Goal: Task Accomplishment & Management: Use online tool/utility

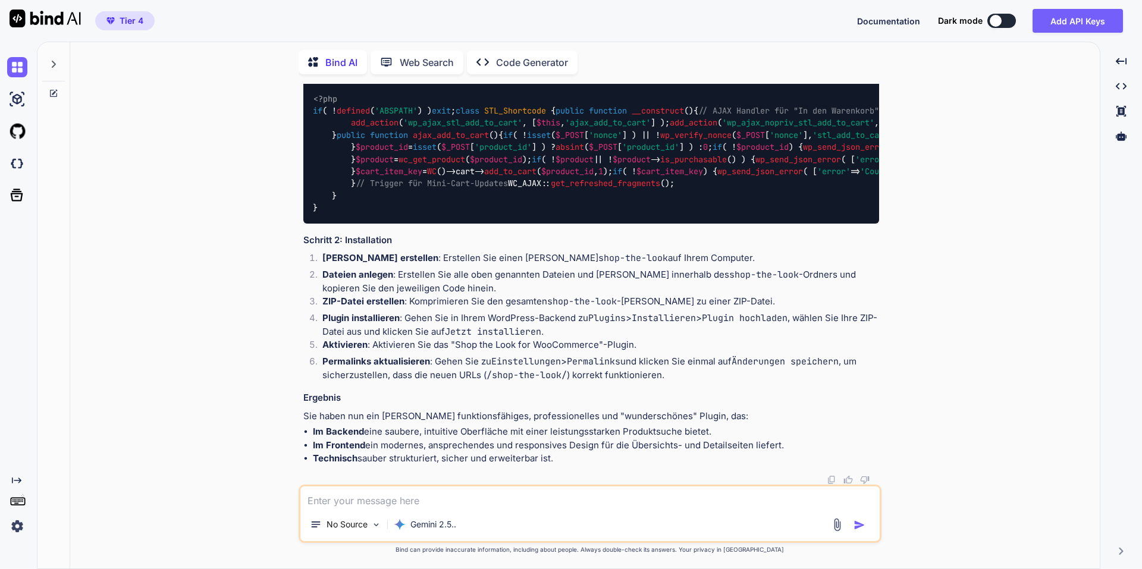
scroll to position [32160, 0]
drag, startPoint x: 0, startPoint y: 61, endPoint x: 5, endPoint y: 70, distance: 10.4
click at [0, 62] on div at bounding box center [16, 67] width 32 height 32
type textarea "x"
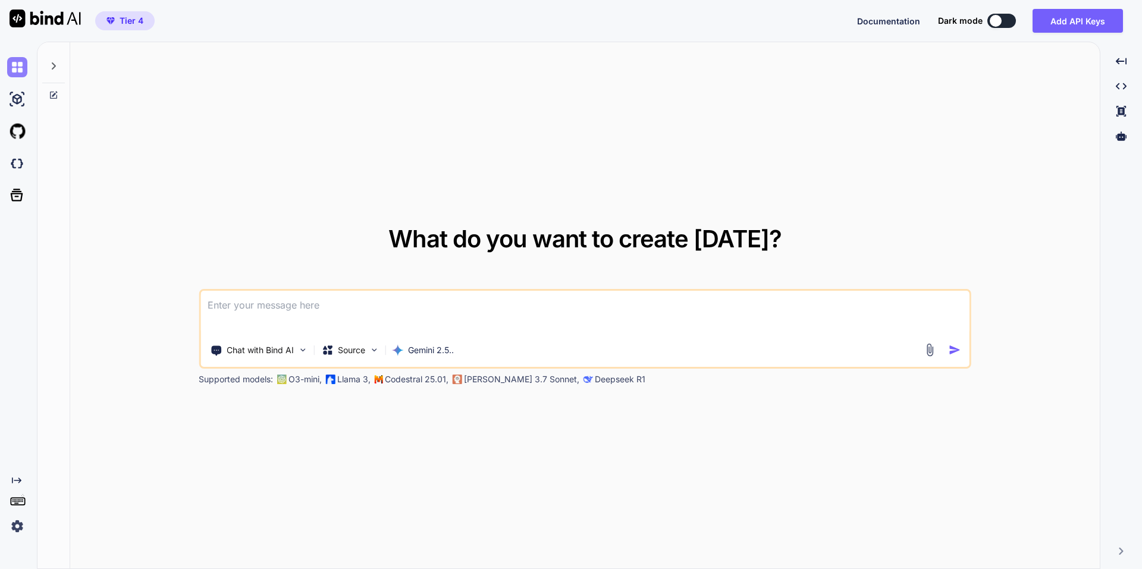
click at [9, 70] on img at bounding box center [17, 67] width 20 height 20
click at [12, 70] on img at bounding box center [17, 67] width 20 height 20
click at [60, 61] on div at bounding box center [53, 62] width 23 height 41
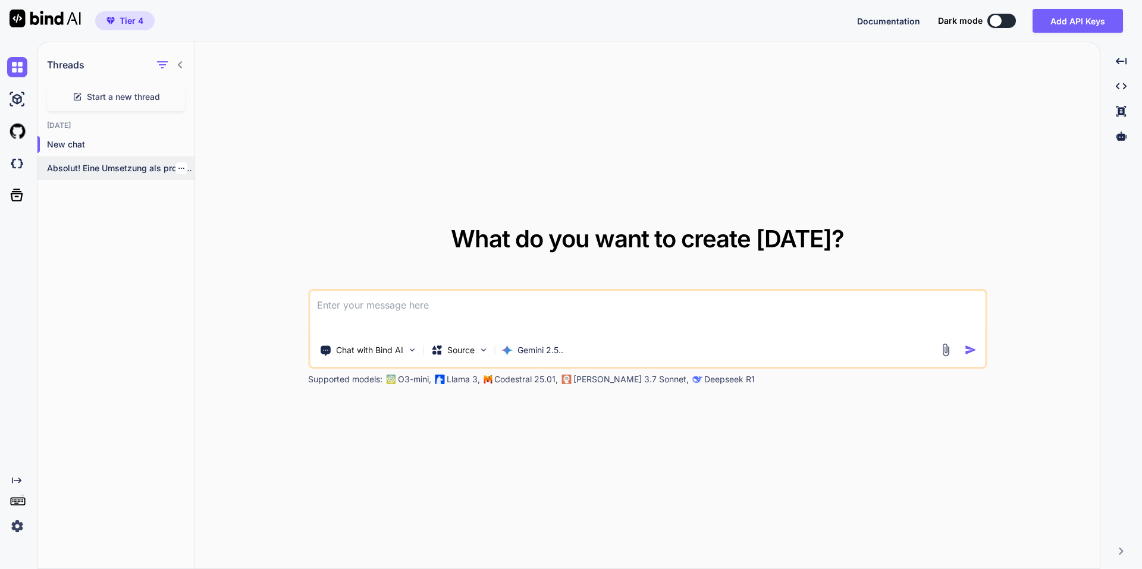
click at [116, 175] on div "Absolut! Eine Umsetzung als professionelles, in sich..." at bounding box center [115, 168] width 157 height 24
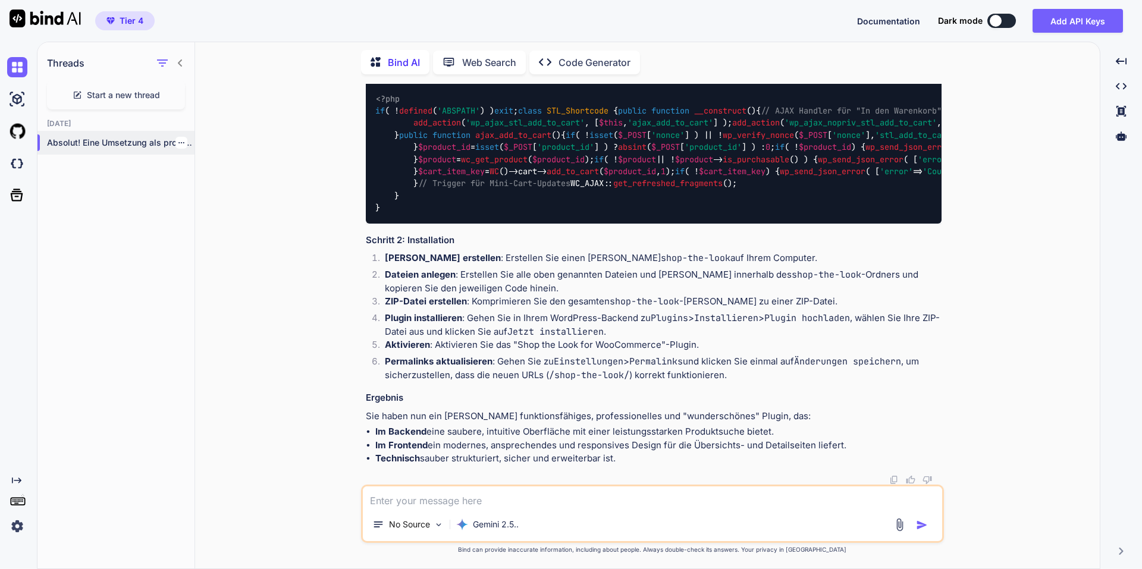
scroll to position [27996, 0]
click at [177, 145] on div at bounding box center [181, 143] width 12 height 12
click at [178, 139] on icon "button" at bounding box center [181, 142] width 7 height 7
click at [192, 185] on div "Delete" at bounding box center [232, 187] width 117 height 24
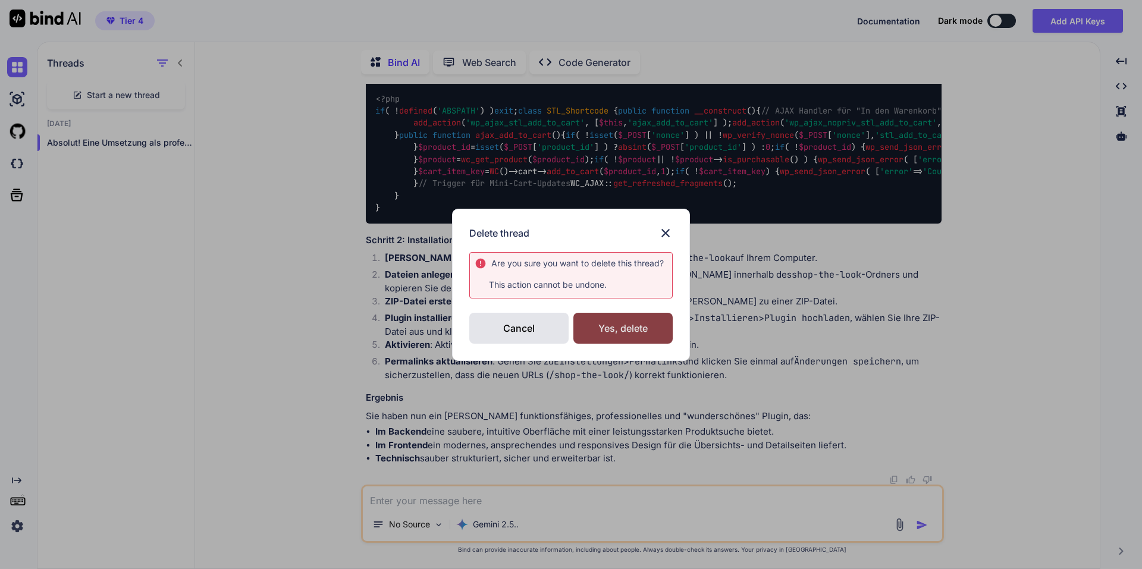
click at [625, 322] on div "Yes, delete" at bounding box center [622, 328] width 99 height 31
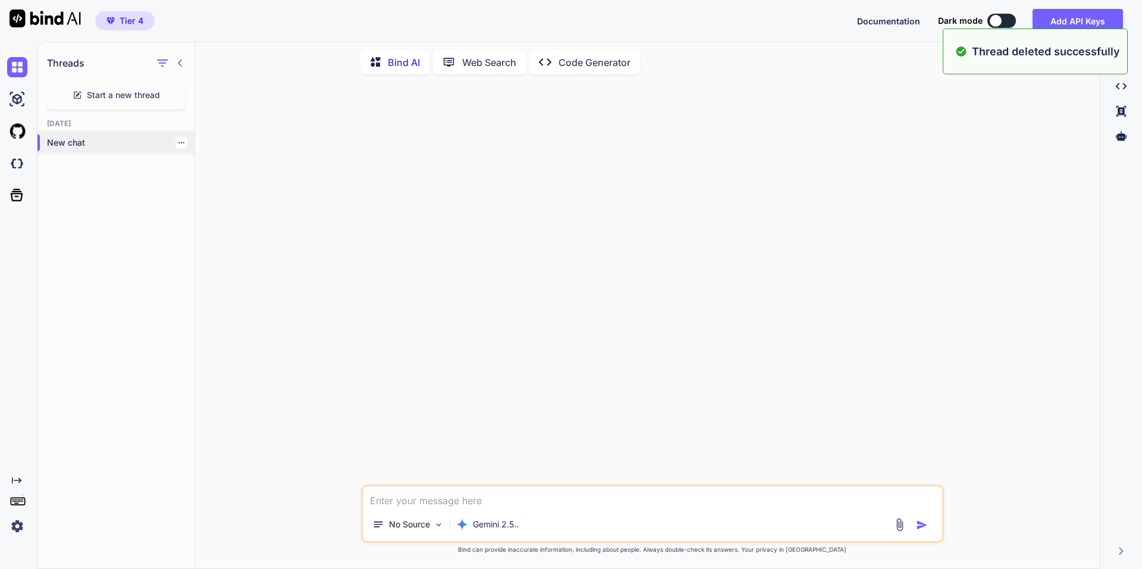
click at [178, 142] on icon "button" at bounding box center [181, 142] width 6 height 1
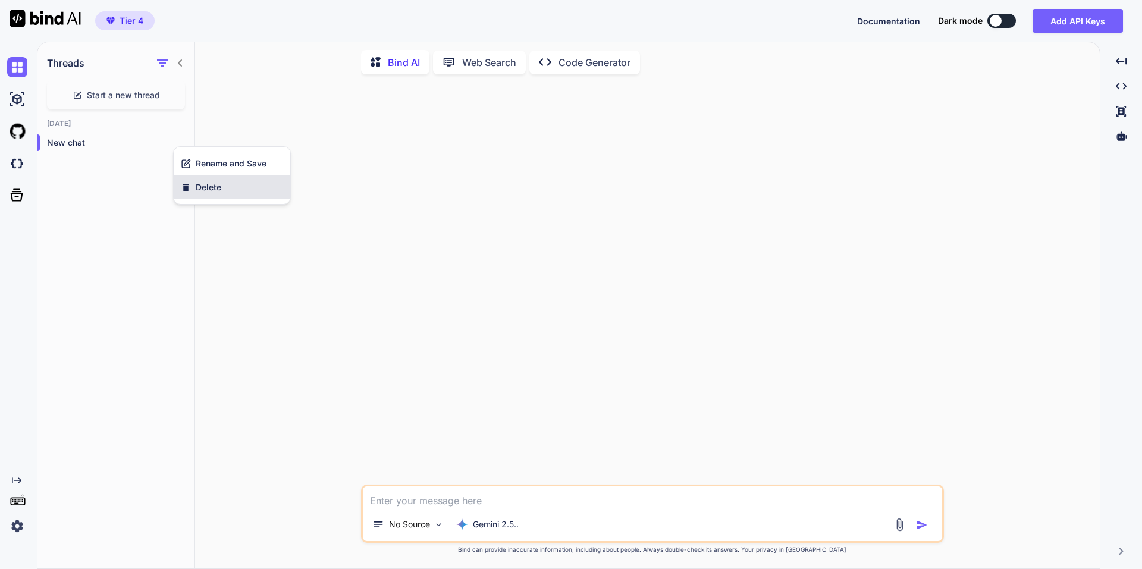
click at [231, 190] on div "Delete" at bounding box center [232, 187] width 117 height 24
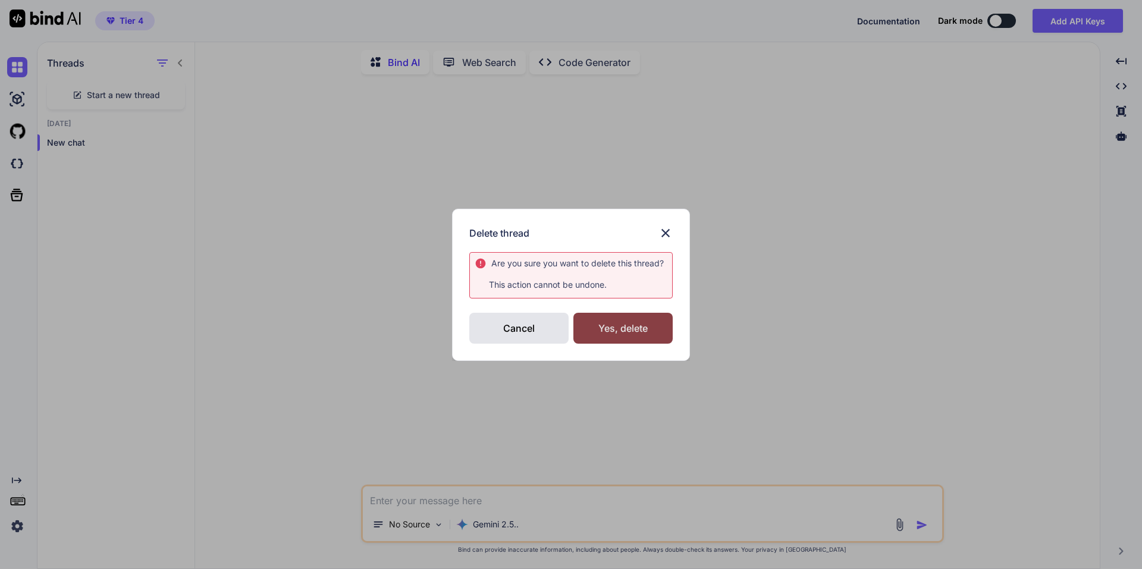
click at [650, 327] on div "Yes, delete" at bounding box center [622, 328] width 99 height 31
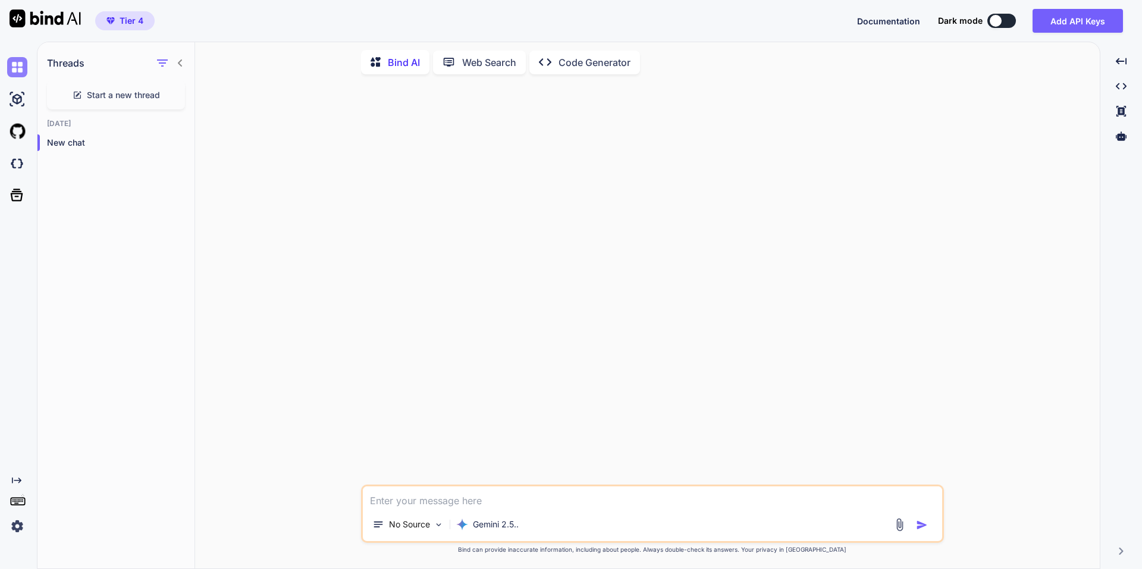
click at [23, 63] on img at bounding box center [17, 67] width 20 height 20
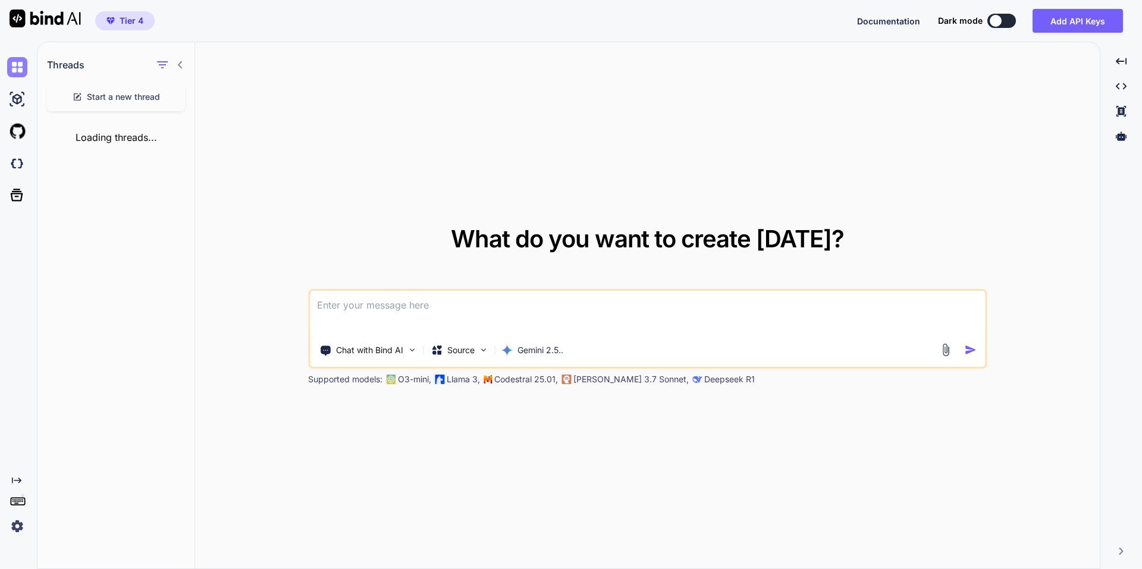
click at [25, 71] on img at bounding box center [17, 67] width 20 height 20
click at [17, 67] on img at bounding box center [17, 67] width 20 height 20
click at [25, 93] on img at bounding box center [17, 99] width 20 height 20
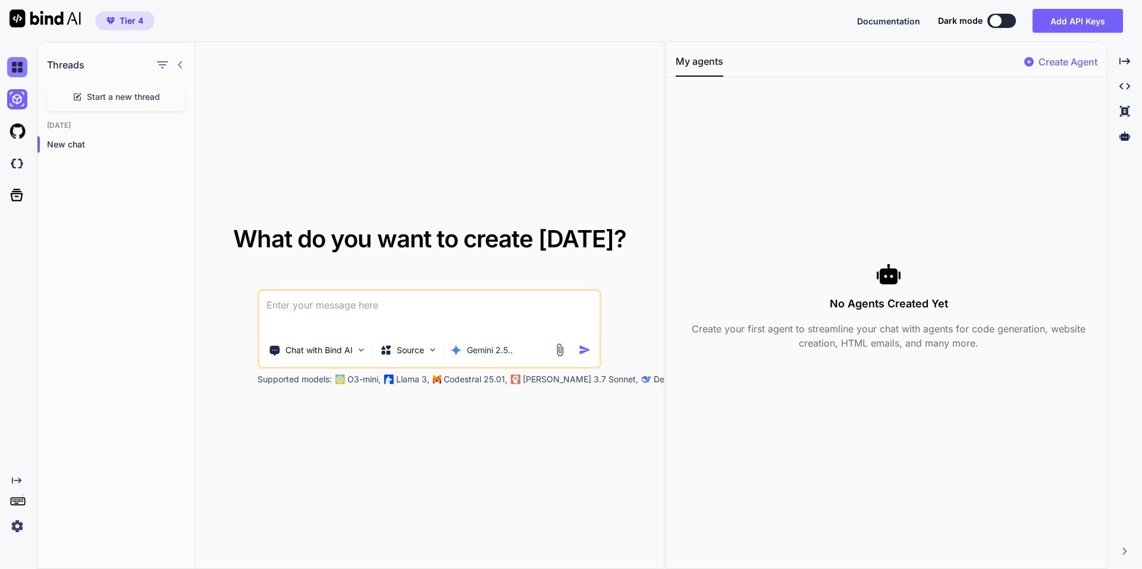
click at [18, 69] on img at bounding box center [17, 67] width 20 height 20
click at [25, 95] on img at bounding box center [17, 99] width 20 height 20
click at [1131, 55] on div "Created with Pixso." at bounding box center [1124, 61] width 25 height 20
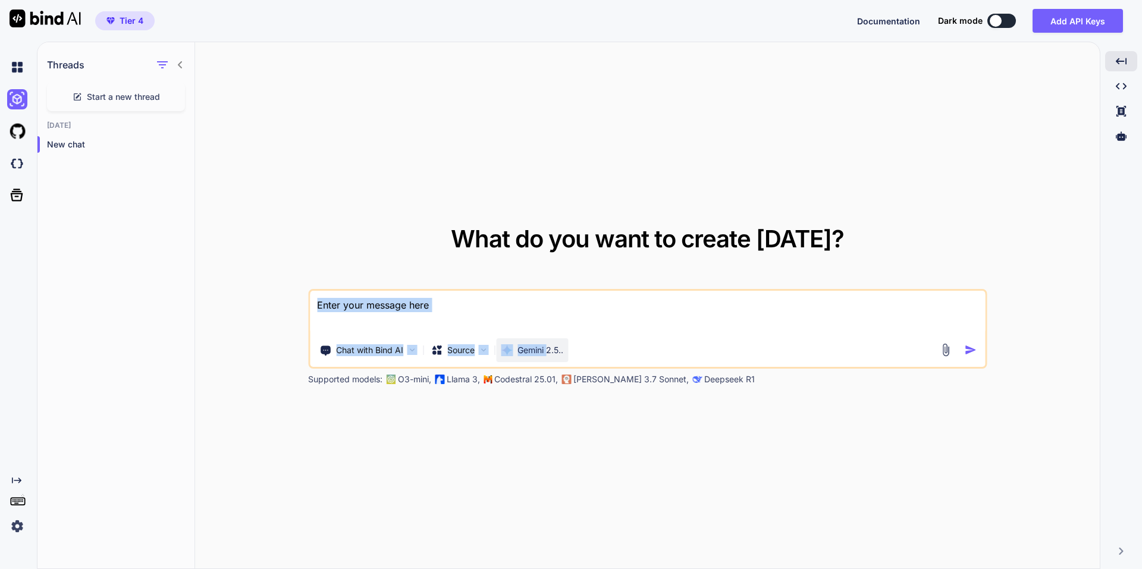
click at [550, 338] on div "Chat with Bind AI Source Gemini 2.5.." at bounding box center [647, 329] width 679 height 80
click at [550, 347] on p "Gemini 2.5.." at bounding box center [541, 350] width 46 height 12
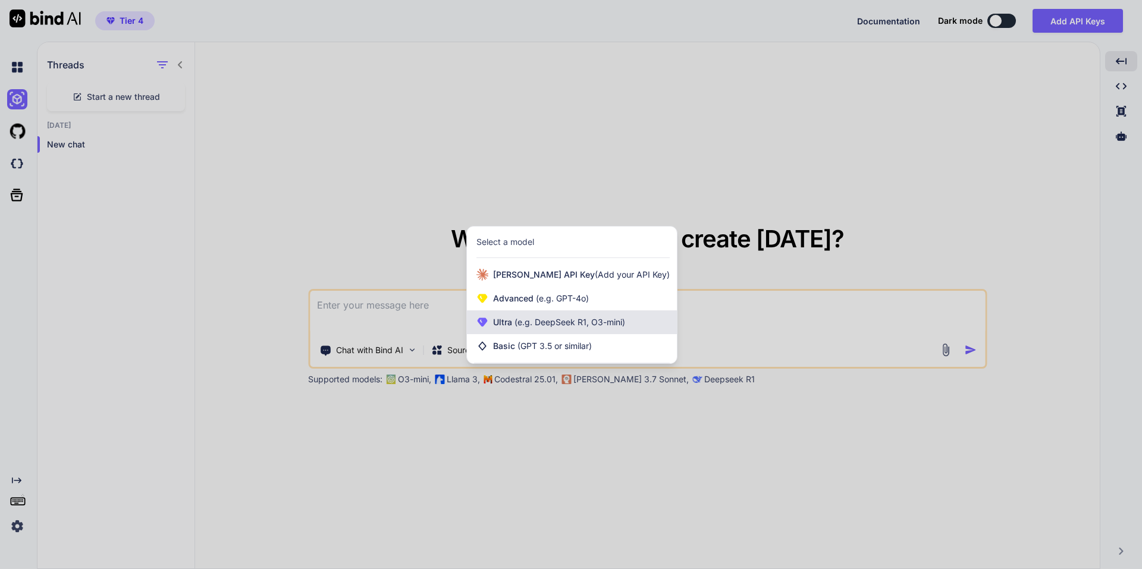
click at [548, 321] on span "(e.g. DeepSeek R1, O3-mini)" at bounding box center [568, 322] width 113 height 10
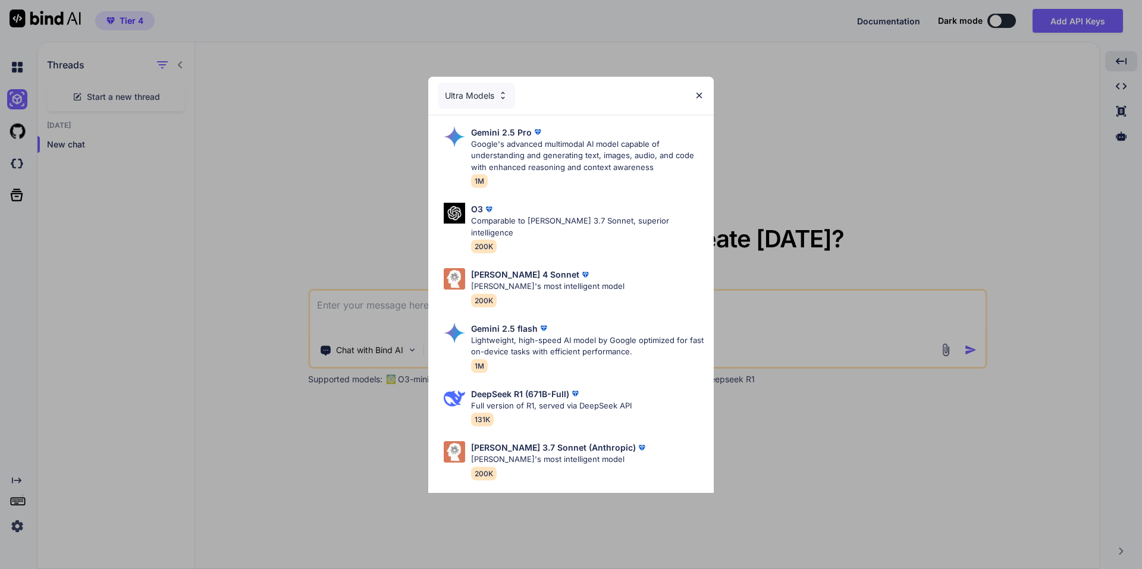
click at [530, 142] on p "Google's advanced multimodal AI model capable of understanding and generating t…" at bounding box center [587, 156] width 233 height 35
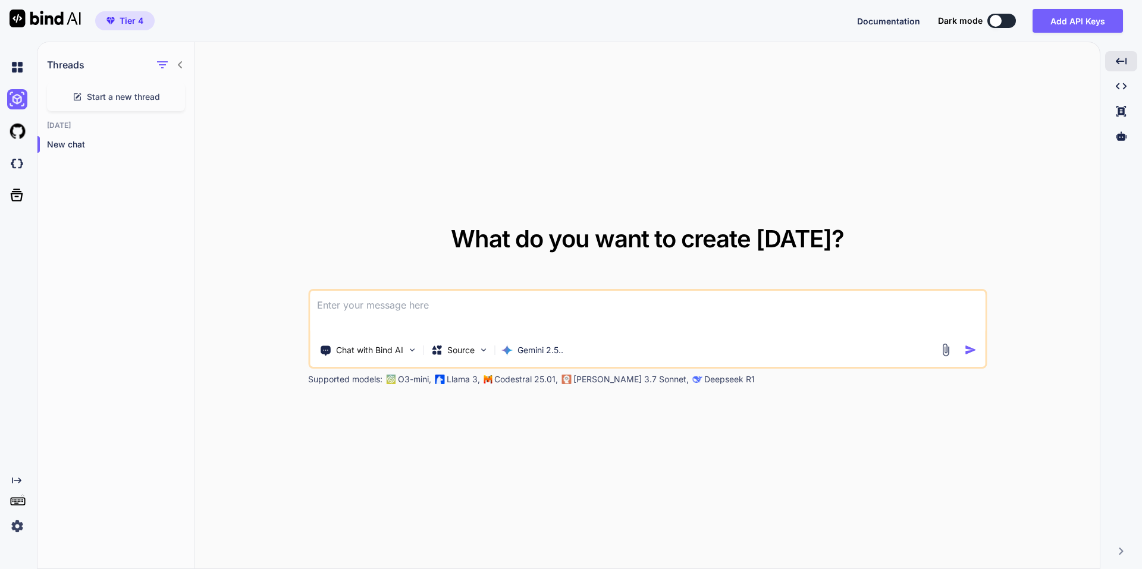
click at [523, 315] on textarea at bounding box center [647, 313] width 675 height 44
click at [360, 353] on p "Chat with Bind AI" at bounding box center [369, 350] width 67 height 12
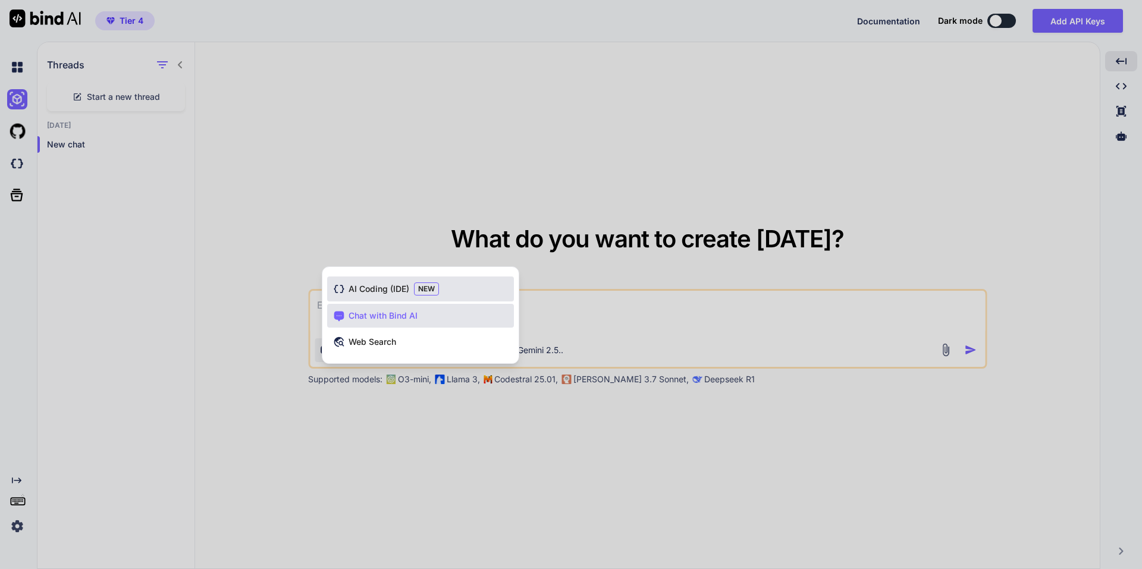
click at [398, 280] on div "AI Coding (IDE) NEW" at bounding box center [420, 289] width 187 height 25
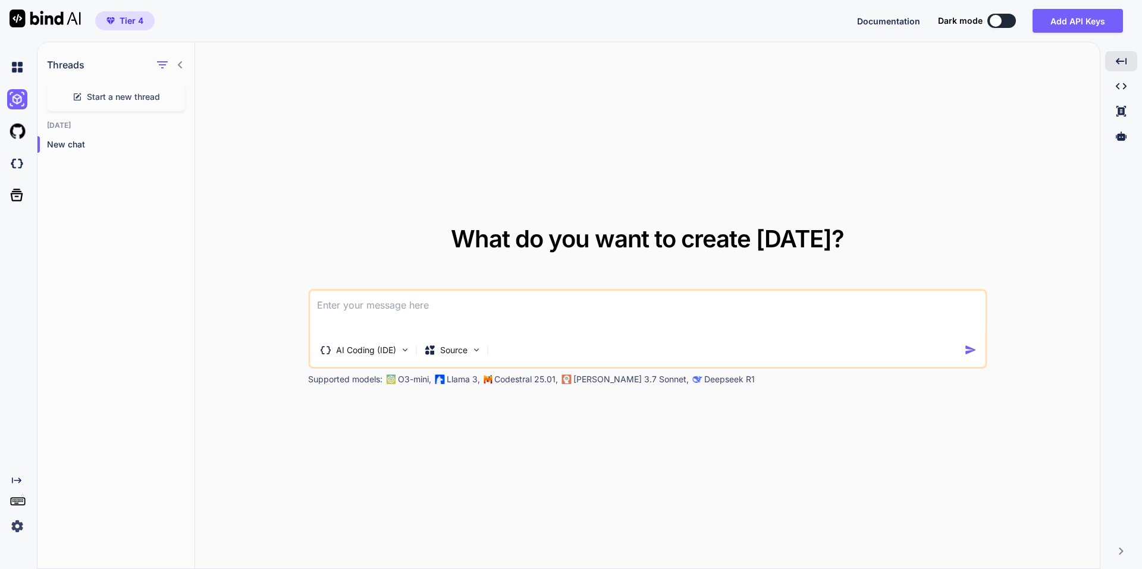
click at [397, 304] on textarea at bounding box center [647, 313] width 675 height 44
paste textarea "Lorem Ipsum dolorsit ametc AdiPiscinge-Sedd eiu Temporincididu utl -etdolo mag …"
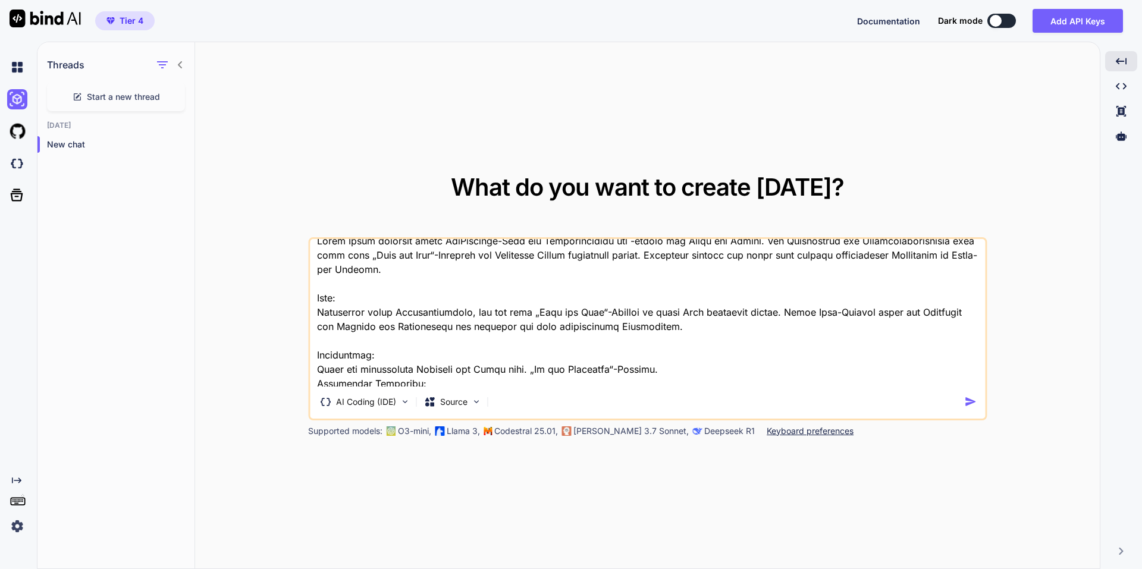
scroll to position [9, 0]
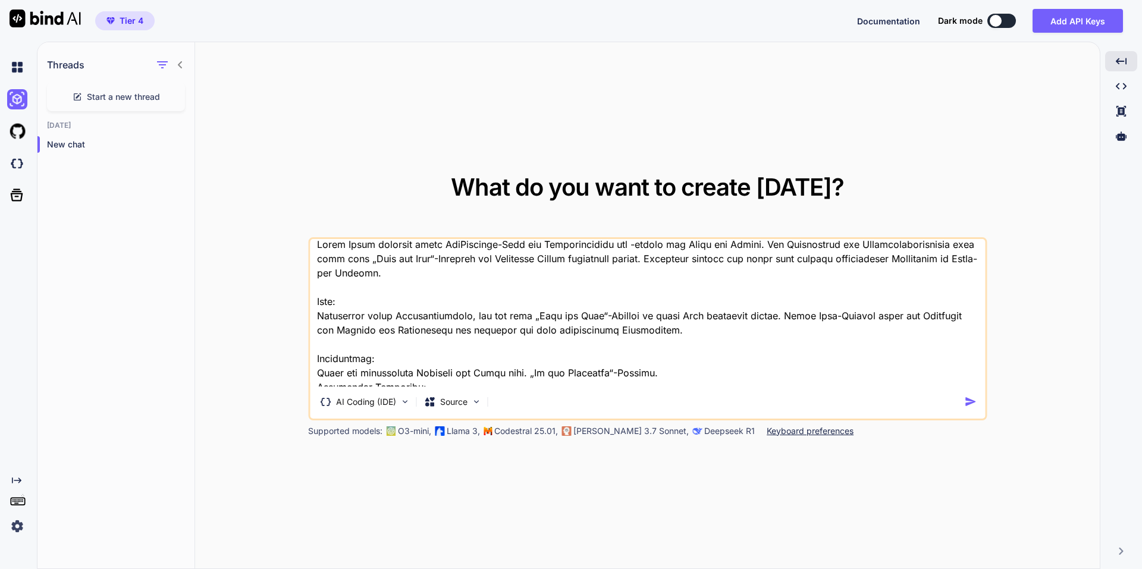
type textarea "Lorem Ipsum dolorsit ametc AdiPiscinge-Sedd eiu Temporincididu utl -etdolo mag …"
click at [971, 405] on img "button" at bounding box center [970, 402] width 12 height 12
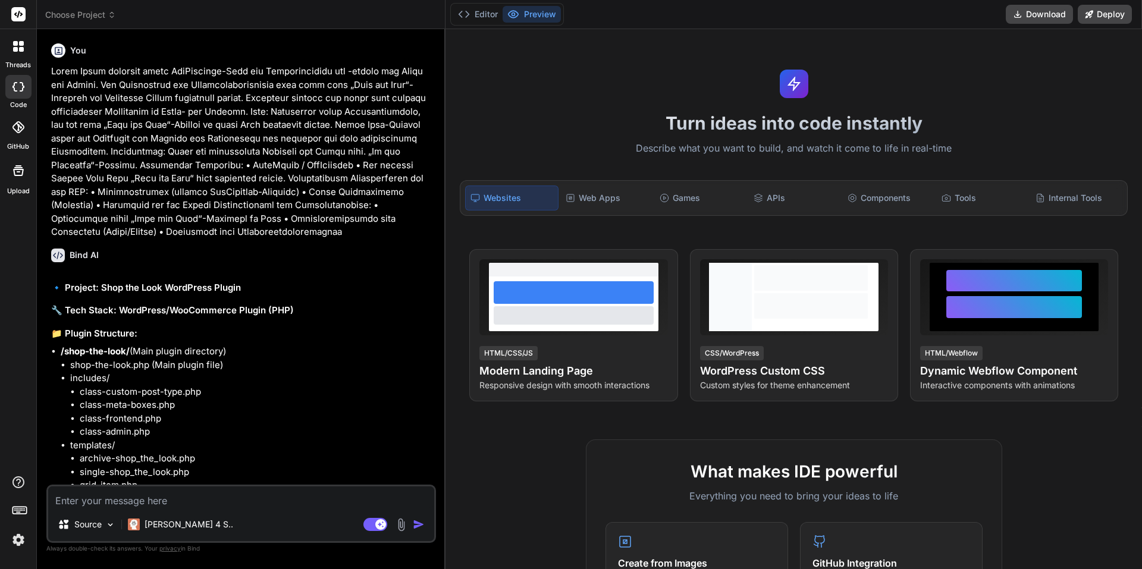
click at [237, 304] on h3 "🔧 Tech Stack: WordPress/WooCommerce Plugin (PHP)" at bounding box center [242, 311] width 382 height 14
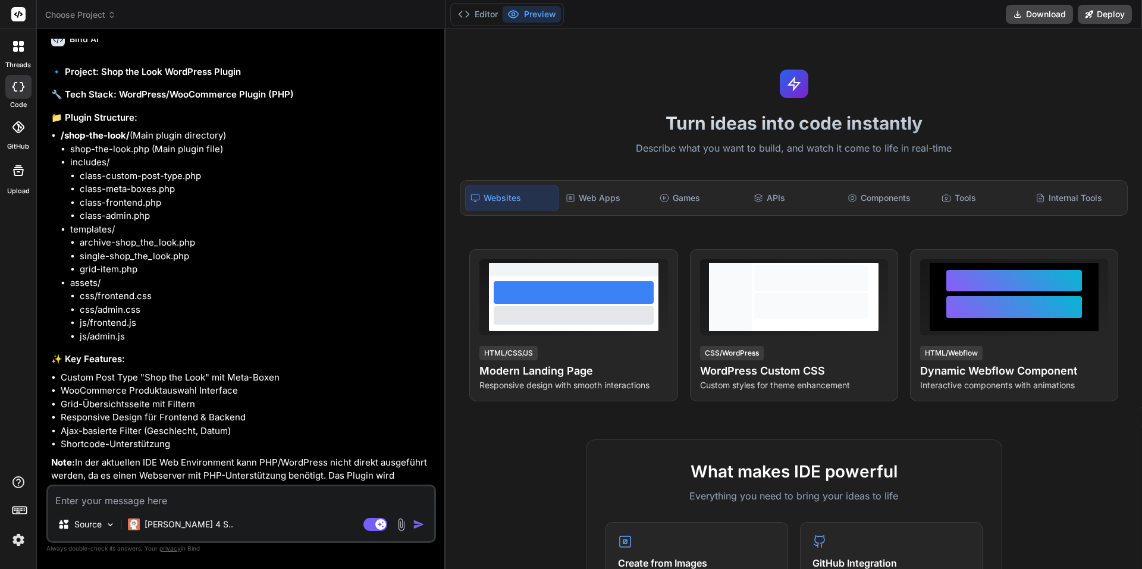
scroll to position [261, 0]
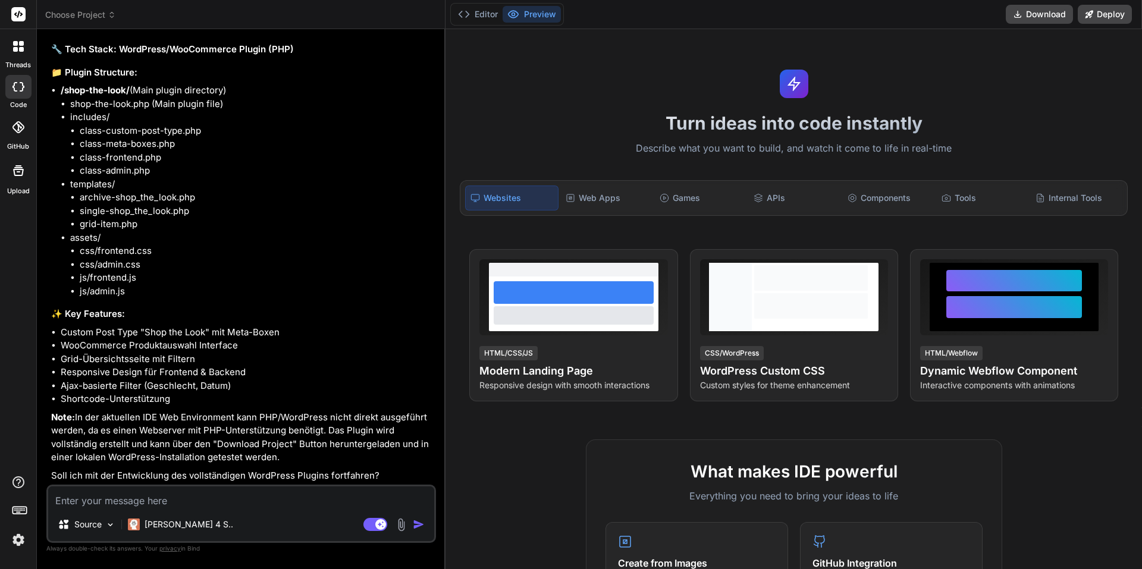
click at [1070, 3] on div "Editor Preview Download Deploy" at bounding box center [794, 14] width 697 height 29
click at [1033, 18] on button "Download" at bounding box center [1039, 14] width 67 height 19
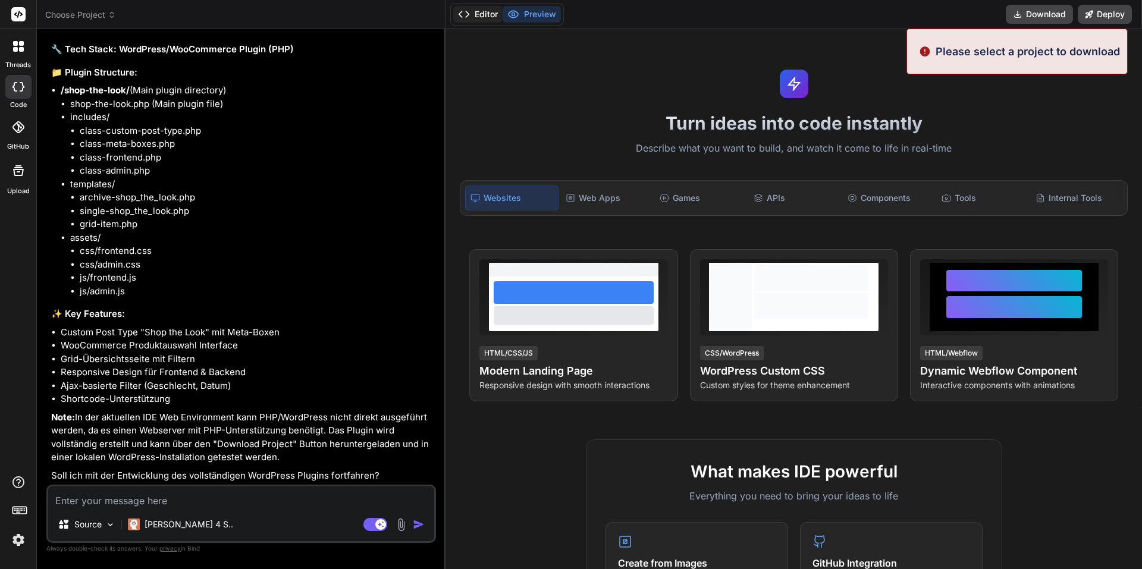
click at [468, 11] on icon at bounding box center [464, 14] width 12 height 12
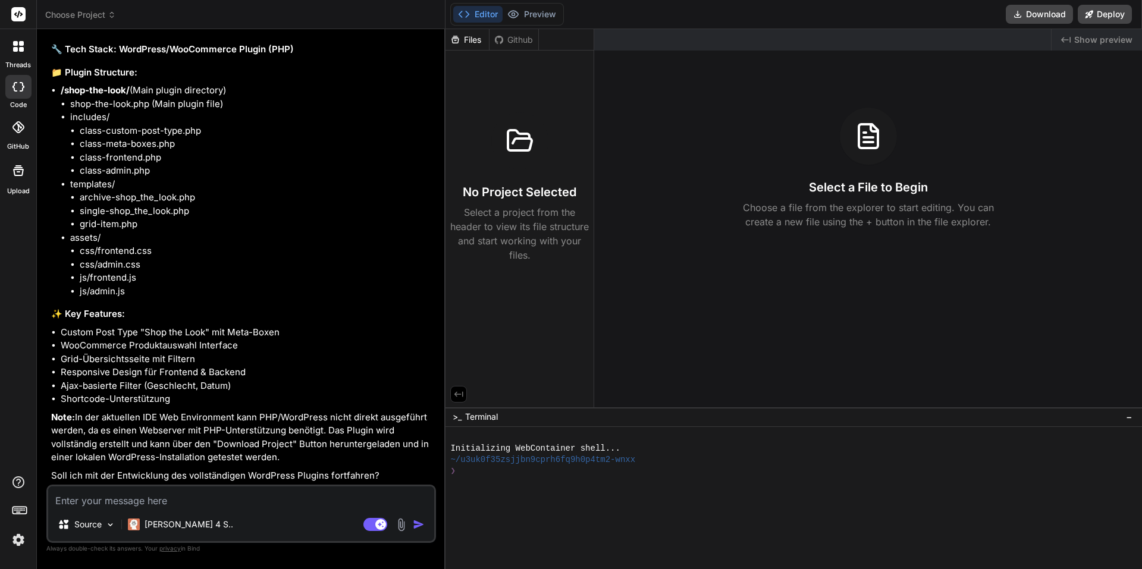
click at [106, 15] on span "Choose Project" at bounding box center [80, 15] width 71 height 12
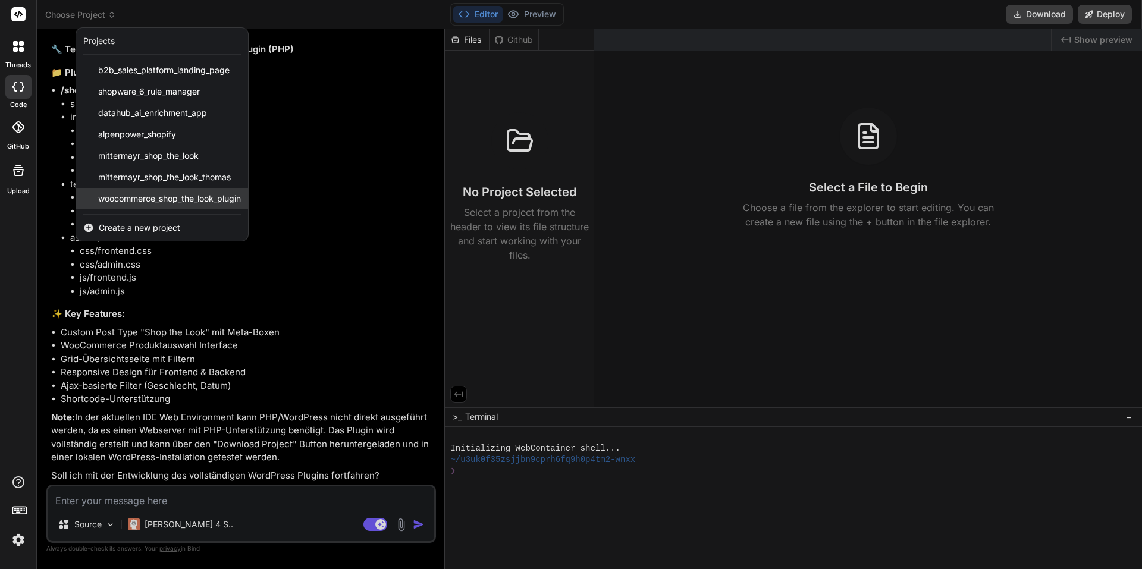
click at [151, 193] on span "woocommerce_shop_the_look_plugin" at bounding box center [169, 199] width 143 height 12
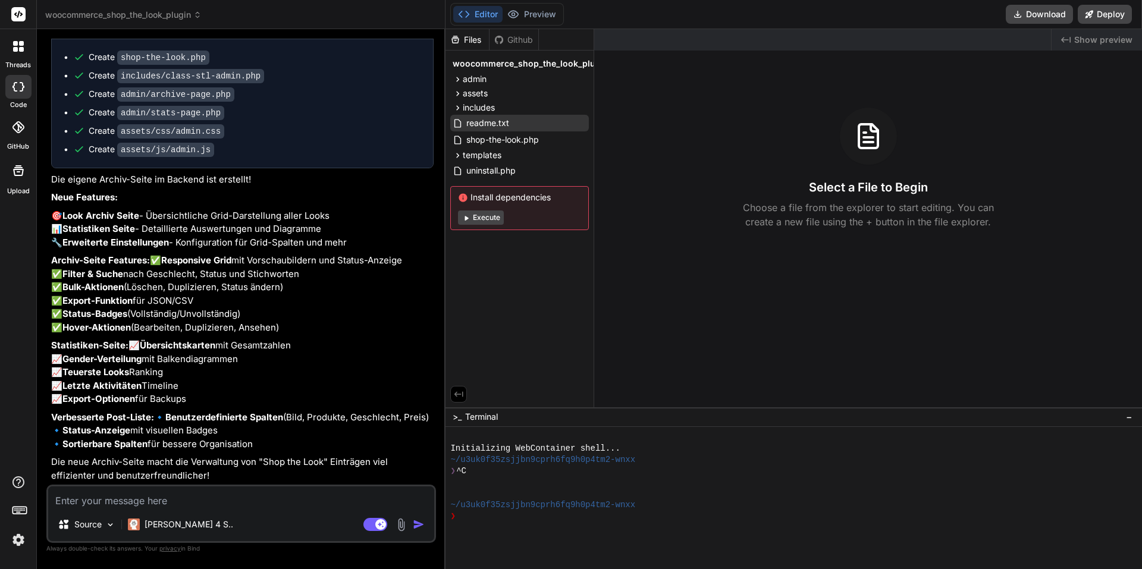
scroll to position [3093, 0]
click at [95, 14] on span "woocommerce_shop_the_look_plugin" at bounding box center [123, 15] width 156 height 12
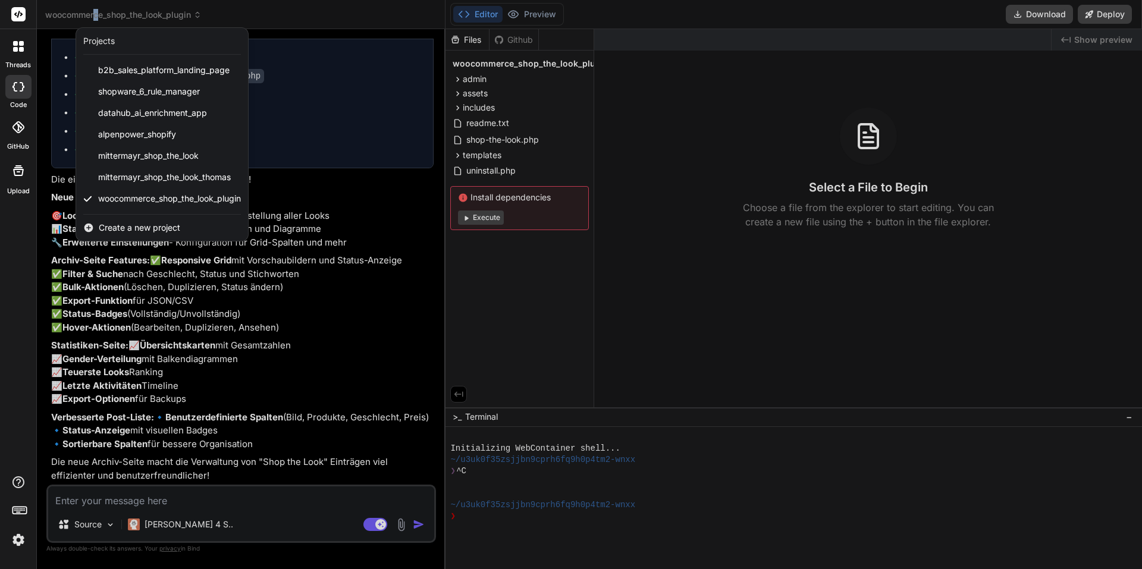
click at [17, 539] on img at bounding box center [18, 540] width 20 height 20
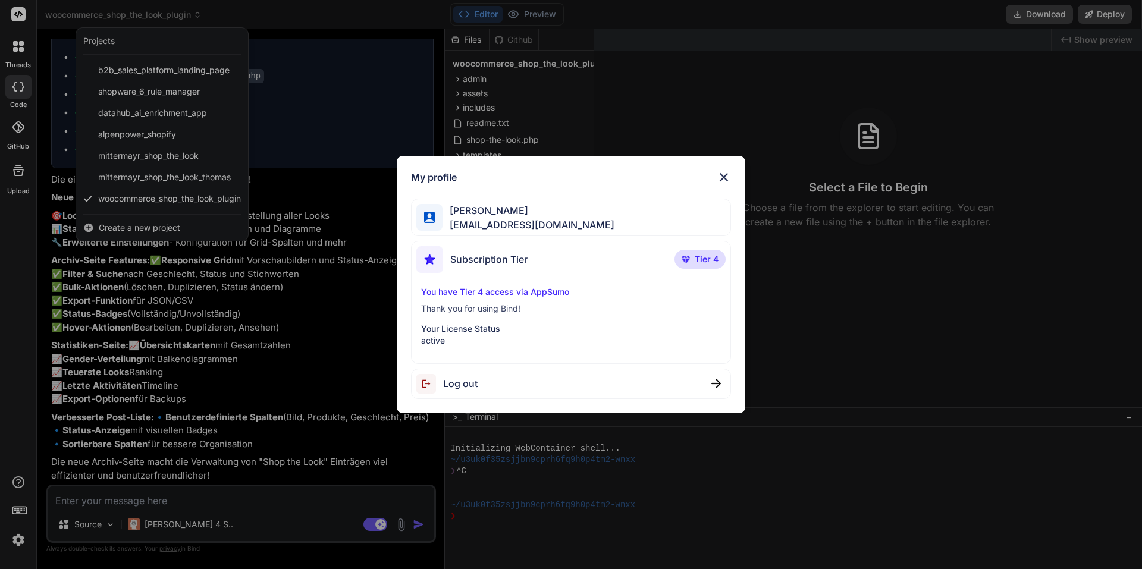
click at [236, 329] on div "My profile Norbert Strappler norbert@monobunt.at Subscription Tier Tier 4 You h…" at bounding box center [571, 284] width 1142 height 569
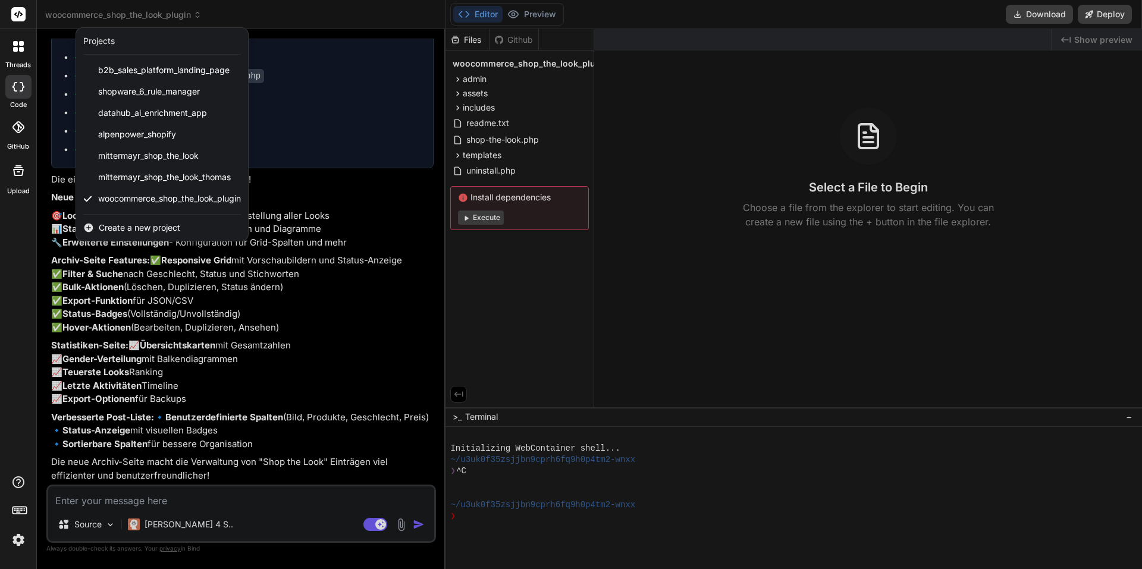
click at [496, 46] on div at bounding box center [571, 284] width 1142 height 569
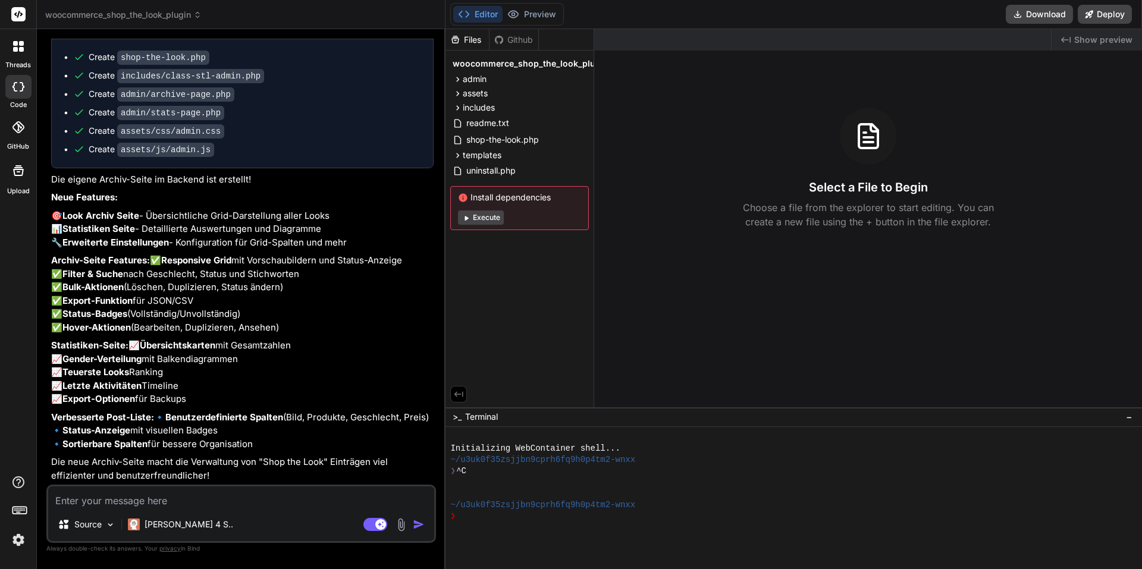
click at [468, 47] on div "Files" at bounding box center [468, 39] width 44 height 21
click at [72, 6] on header "woocommerce_shop_the_look_plugin Created with Pixso." at bounding box center [241, 14] width 409 height 29
click at [52, 18] on span "woocommerce_shop_the_look_plugin" at bounding box center [123, 15] width 156 height 12
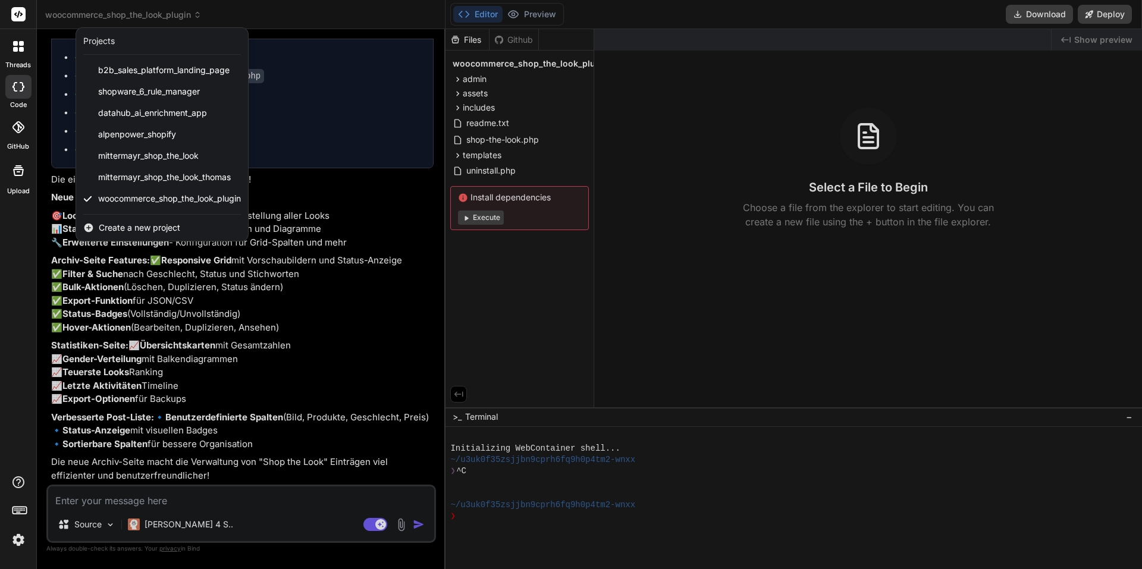
click at [15, 16] on rect at bounding box center [18, 14] width 14 height 14
click at [36, 45] on div "threads" at bounding box center [18, 49] width 36 height 41
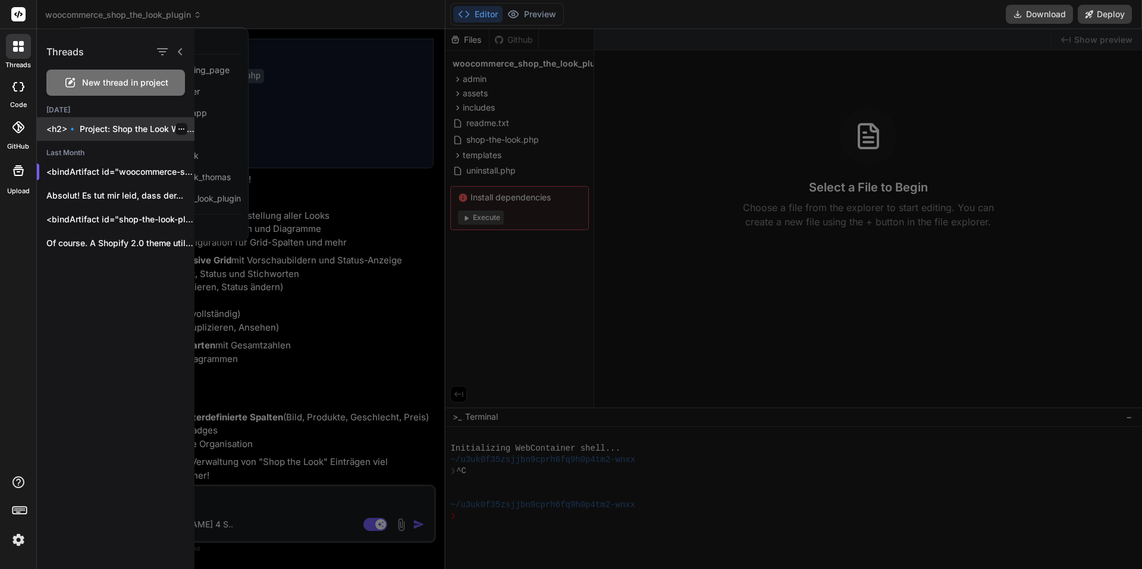
click at [113, 128] on p "<h2>🔹 Project: Shop the Look WordPress ..." at bounding box center [120, 129] width 148 height 12
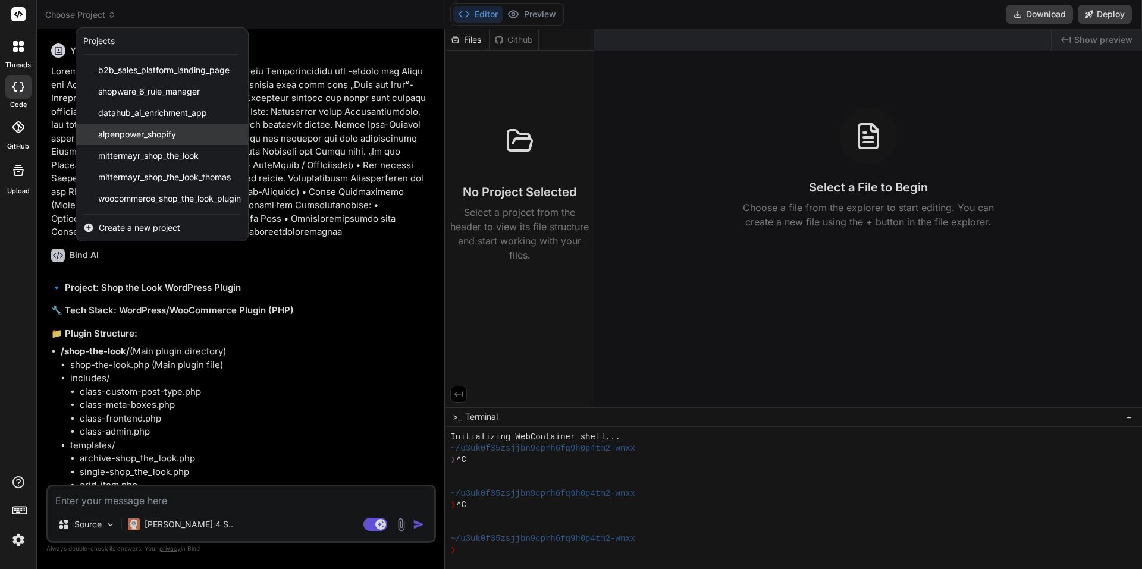
scroll to position [11, 0]
click at [829, 264] on div at bounding box center [571, 284] width 1142 height 569
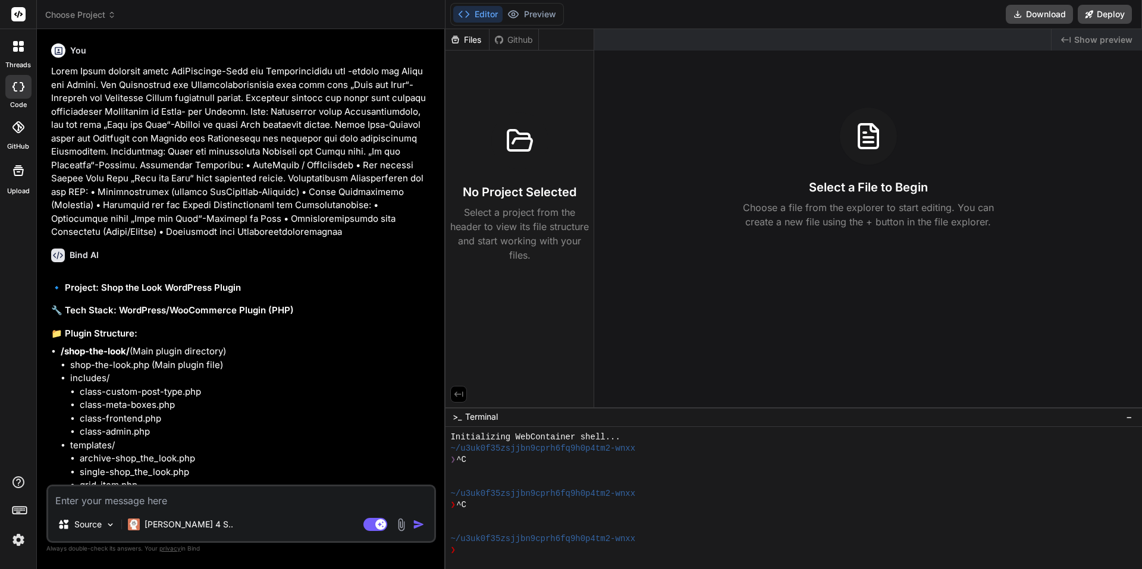
scroll to position [261, 0]
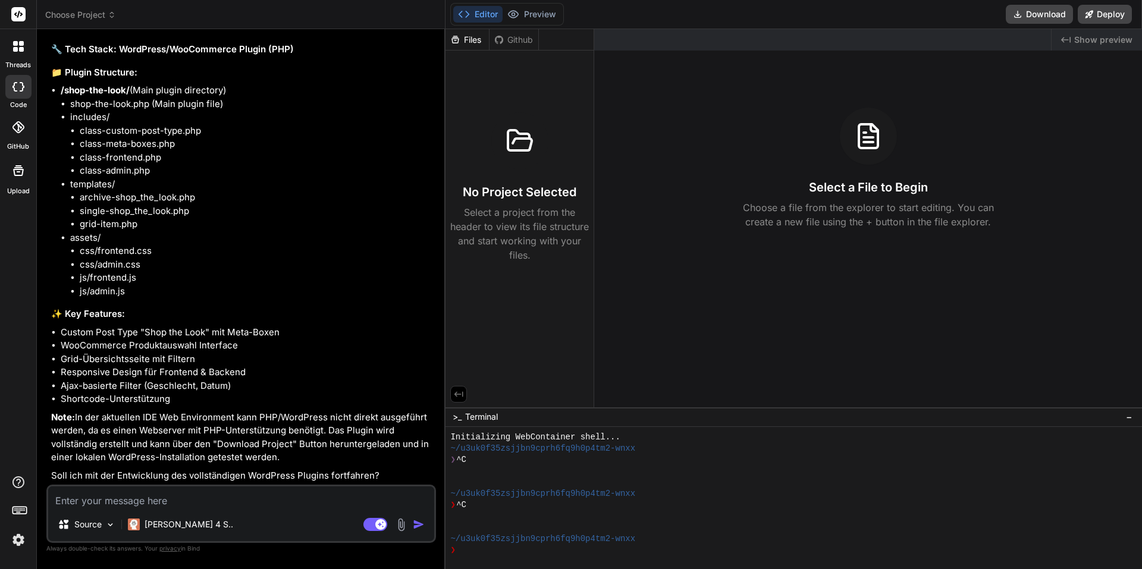
drag, startPoint x: 512, startPoint y: 165, endPoint x: 520, endPoint y: 164, distance: 8.9
click at [520, 164] on div at bounding box center [519, 140] width 57 height 57
click at [23, 88] on div at bounding box center [18, 87] width 26 height 24
click at [22, 88] on icon at bounding box center [22, 87] width 5 height 10
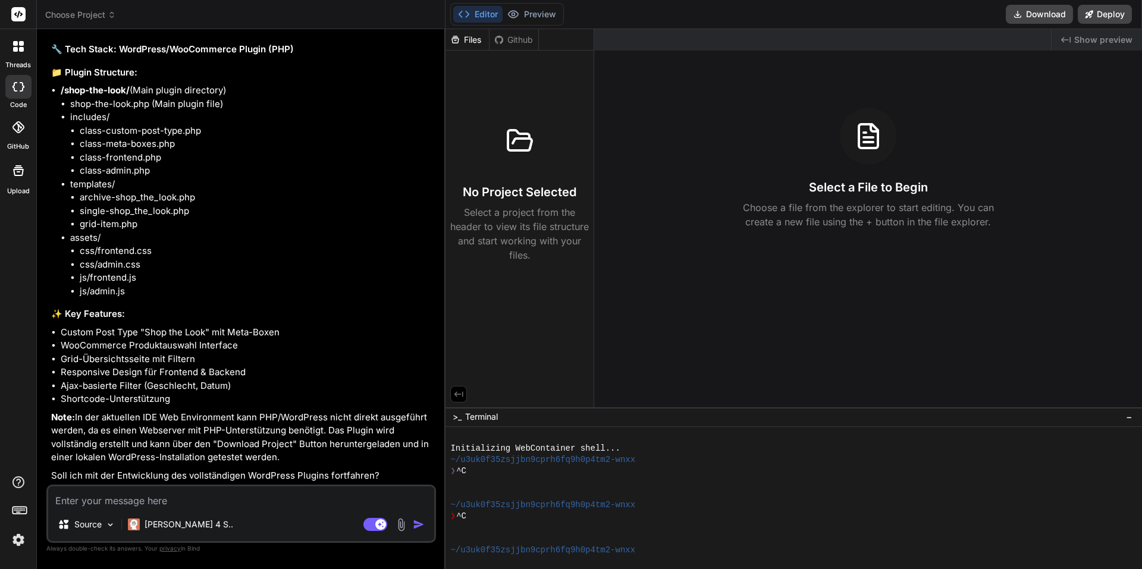
scroll to position [0, 0]
click at [14, 42] on icon at bounding box center [15, 43] width 5 height 5
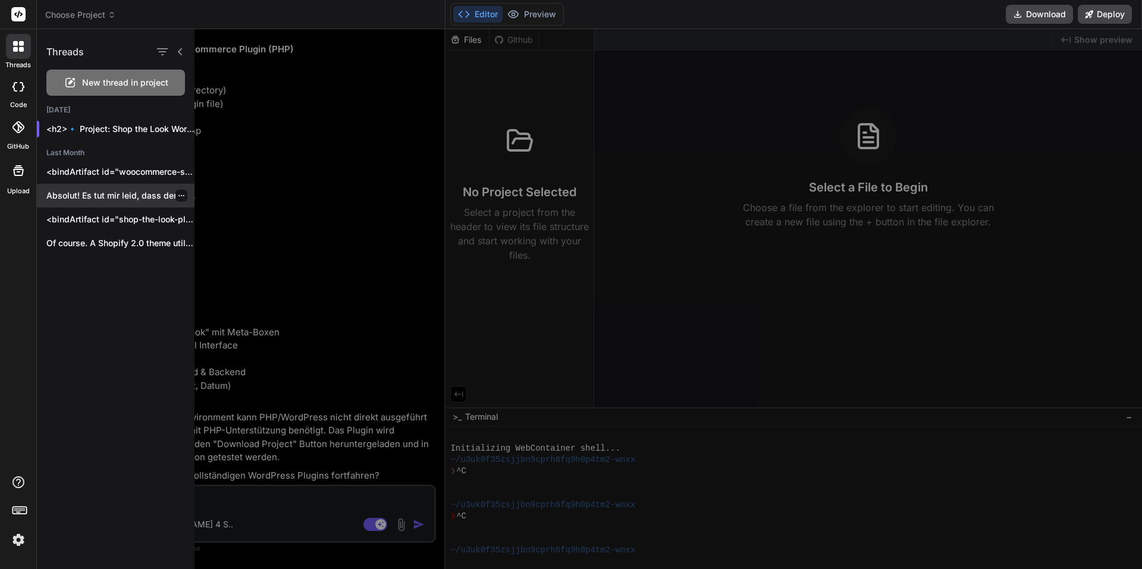
click at [115, 189] on div "Absolut! Es tut mir leid, dass der..." at bounding box center [116, 196] width 158 height 24
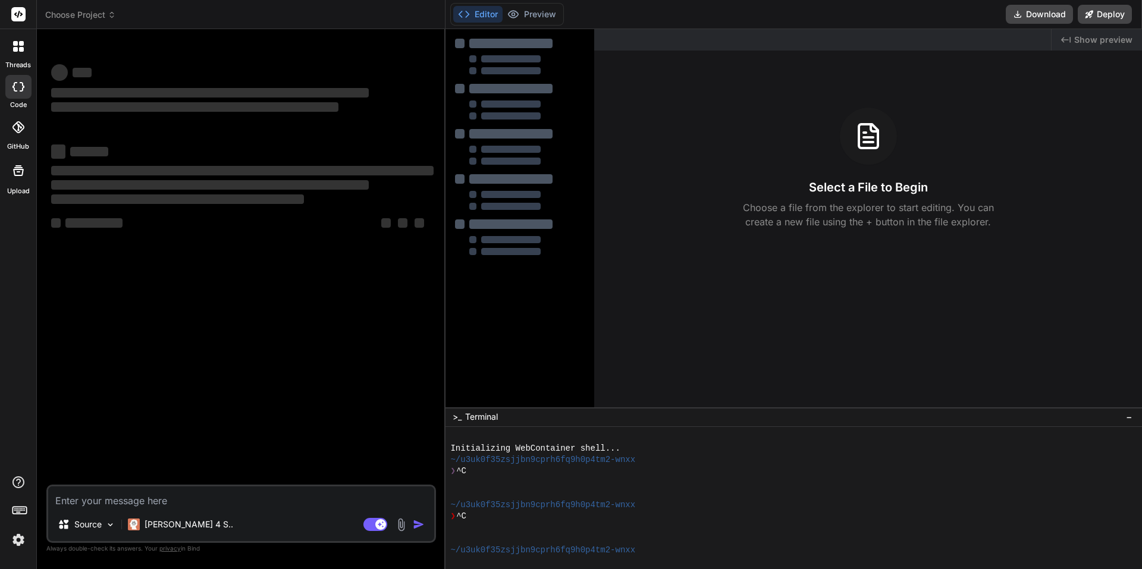
type textarea "x"
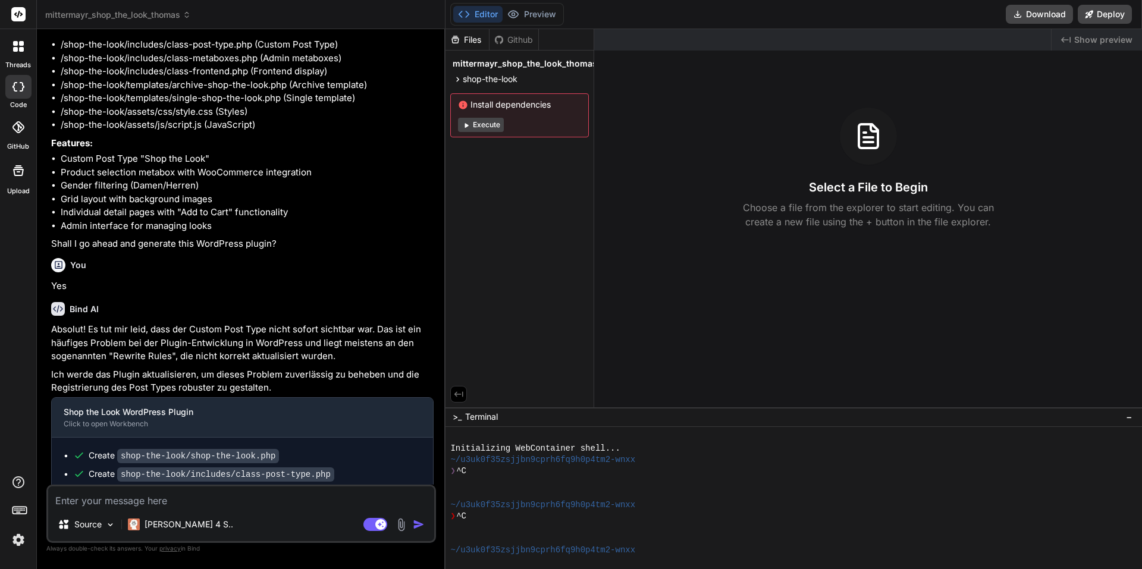
scroll to position [1818, 0]
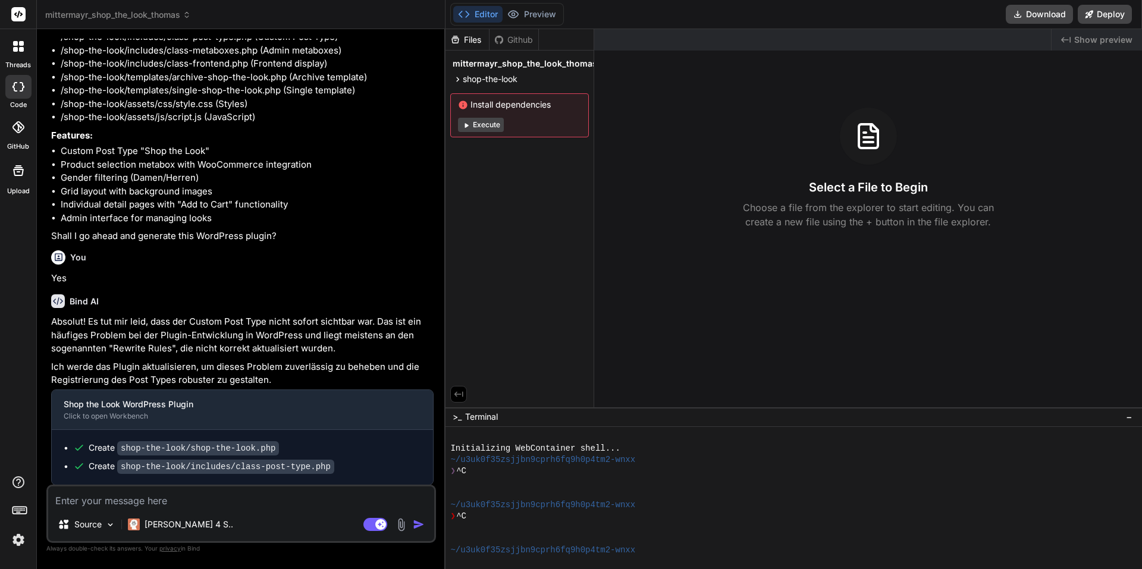
click at [620, 215] on div "Select a File to Begin Choose a file from the explorer to start editing. You ca…" at bounding box center [868, 168] width 548 height 121
